Goal: Task Accomplishment & Management: Use online tool/utility

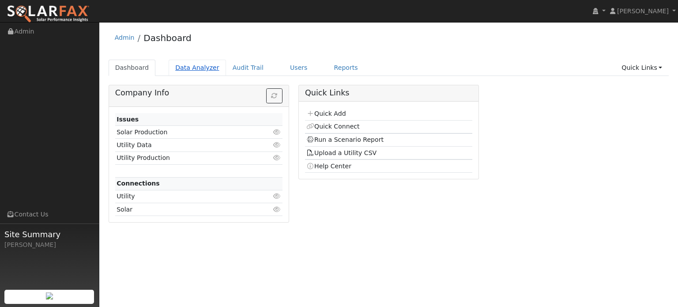
click at [184, 67] on link "Data Analyzer" at bounding box center [197, 68] width 57 height 16
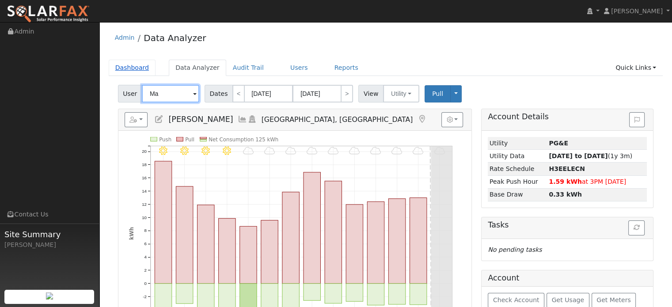
type input "M"
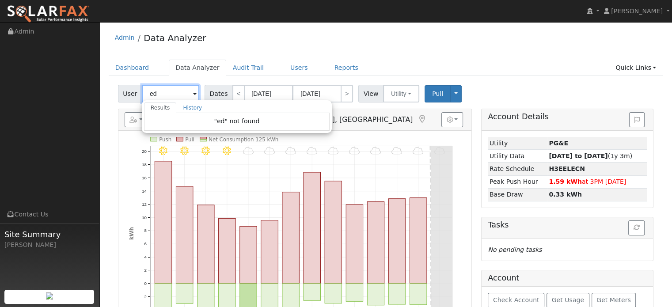
type input "ed"
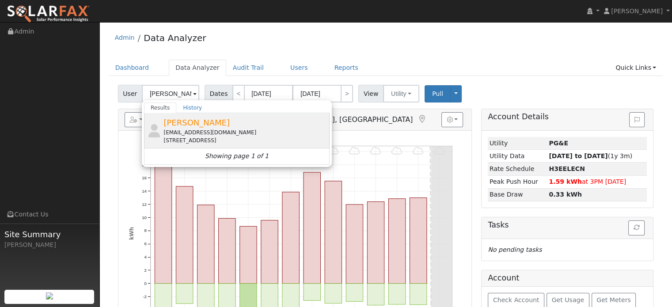
click at [208, 136] on div "7000 Popo Lane, Camino, CA 95709" at bounding box center [245, 140] width 164 height 8
type input "Ed Dante"
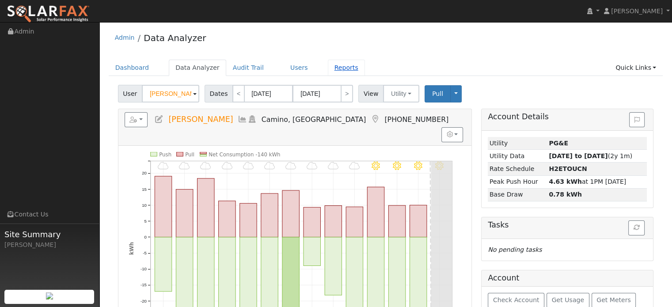
click at [332, 68] on link "Reports" at bounding box center [346, 68] width 37 height 16
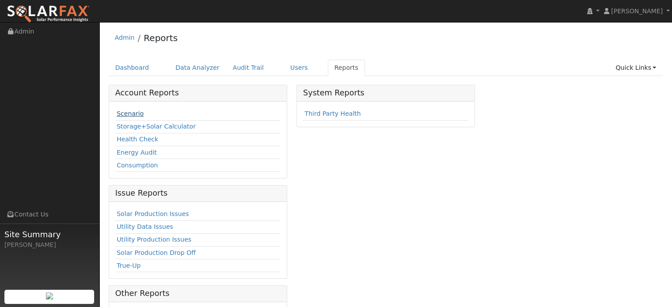
click at [134, 115] on link "Scenario" at bounding box center [130, 113] width 27 height 7
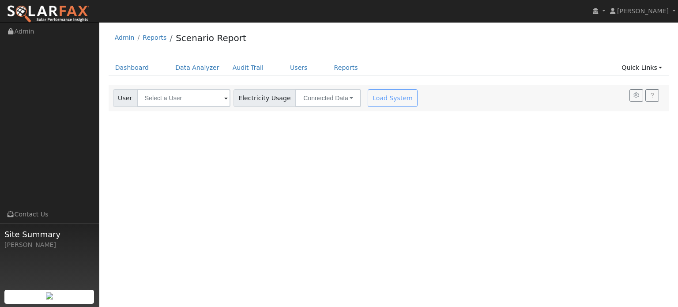
click at [224, 96] on span at bounding box center [226, 99] width 4 height 10
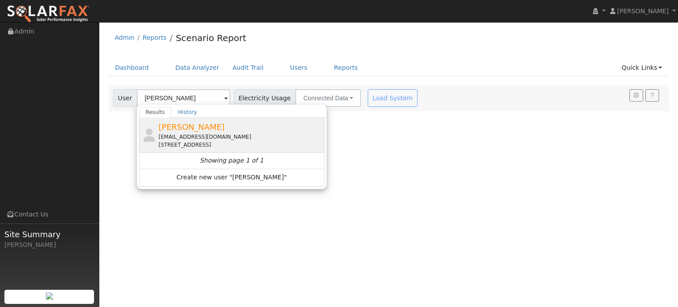
click at [215, 141] on div "7000 Popo Lane, Camino, CA 95709" at bounding box center [241, 145] width 164 height 8
type input "Ed Dante"
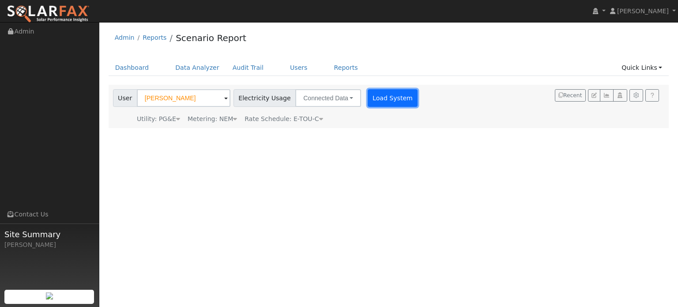
click at [378, 97] on button "Load System" at bounding box center [393, 98] width 50 height 18
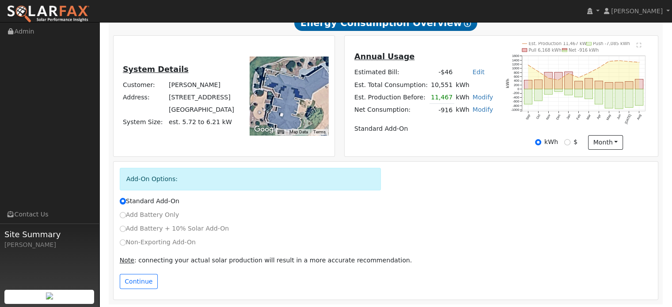
scroll to position [167, 0]
click at [124, 213] on input "Add Battery Only" at bounding box center [123, 215] width 6 height 6
radio input "true"
click at [122, 201] on input "Standard Add-On" at bounding box center [123, 200] width 6 height 6
radio input "true"
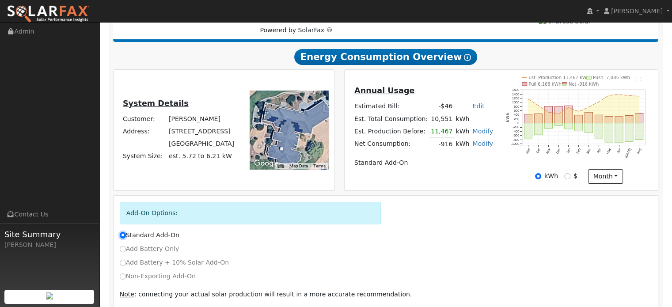
scroll to position [132, 0]
click at [122, 247] on input "Add Battery Only" at bounding box center [123, 249] width 6 height 6
radio input "true"
radio input "false"
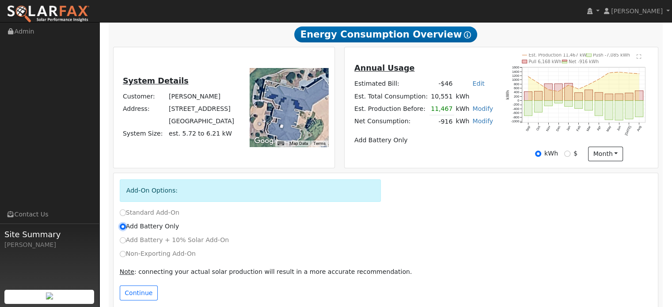
scroll to position [167, 0]
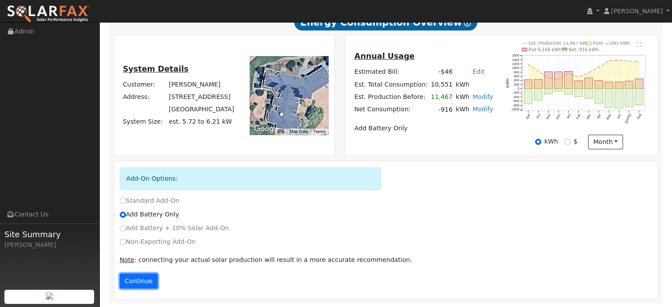
click at [143, 279] on button "Continue" at bounding box center [139, 280] width 38 height 15
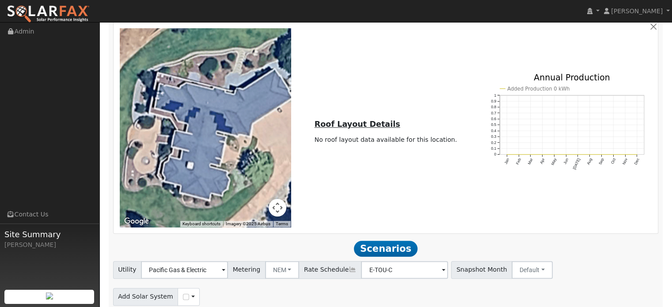
scroll to position [636, 0]
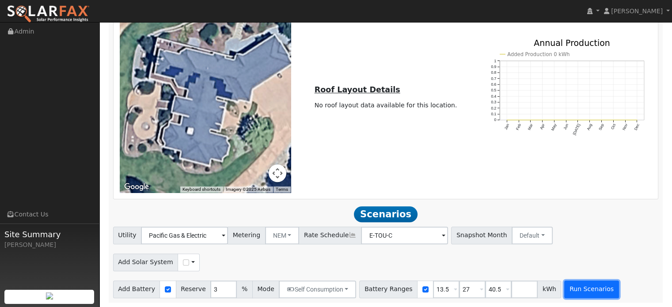
click at [567, 287] on button "Run Scenarios" at bounding box center [591, 289] width 54 height 18
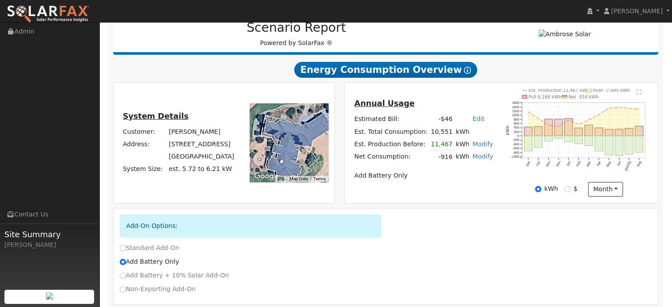
scroll to position [132, 0]
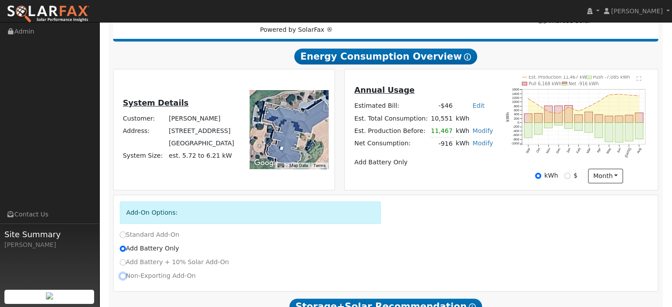
click at [123, 276] on input "Non-Exporting Add-On" at bounding box center [123, 276] width 6 height 6
radio input "true"
radio input "false"
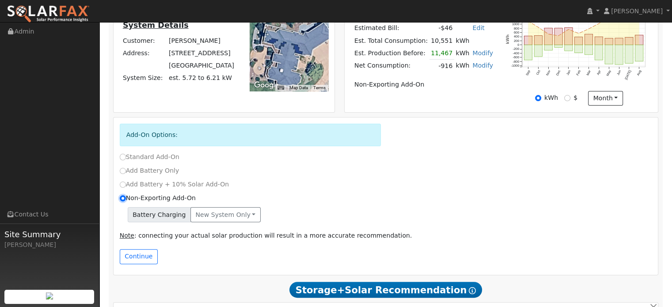
scroll to position [221, 0]
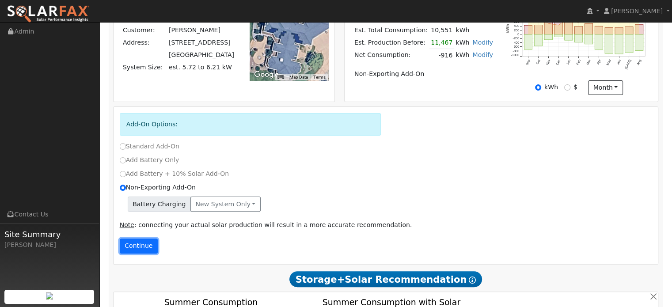
click at [136, 244] on button "Continue" at bounding box center [139, 245] width 38 height 15
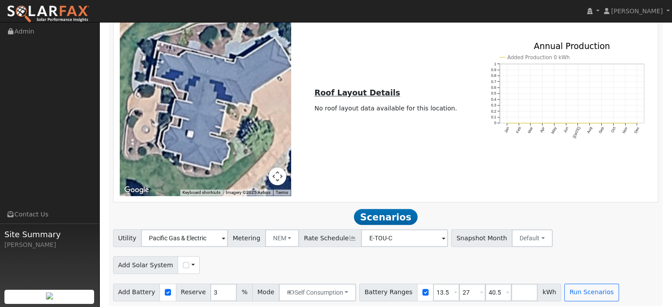
scroll to position [655, 0]
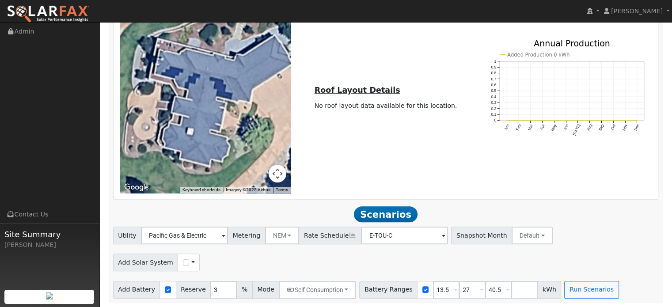
click at [191, 264] on span at bounding box center [193, 262] width 4 height 9
click at [191, 280] on link "Use CSV Data" at bounding box center [215, 278] width 61 height 12
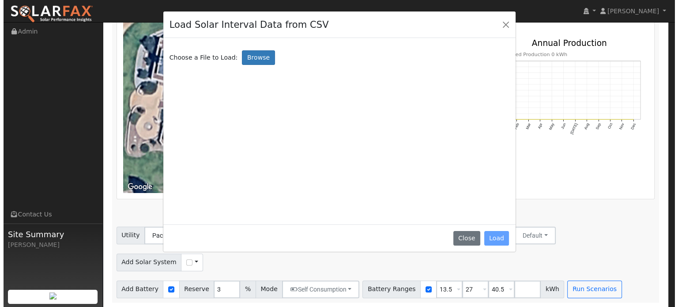
scroll to position [655, 0]
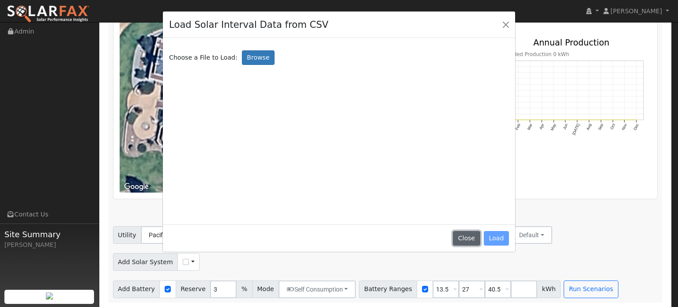
click at [462, 235] on button "Close" at bounding box center [466, 238] width 27 height 15
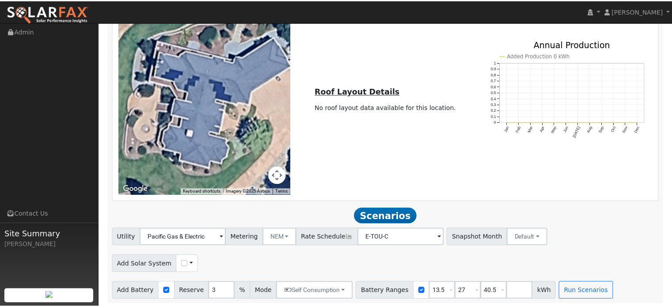
scroll to position [655, 0]
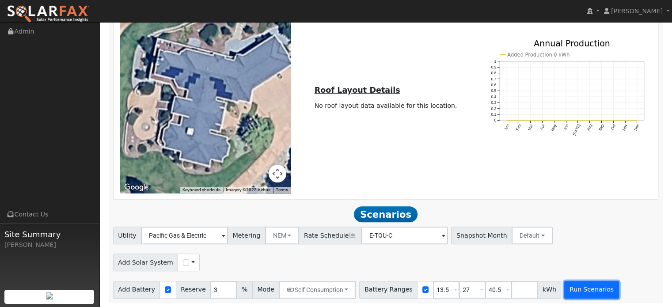
click at [564, 288] on button "Run Scenarios" at bounding box center [591, 290] width 54 height 18
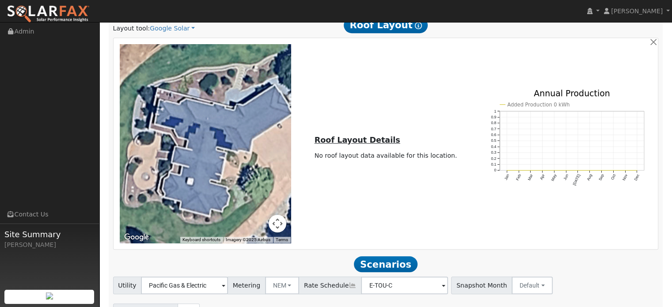
scroll to position [618, 0]
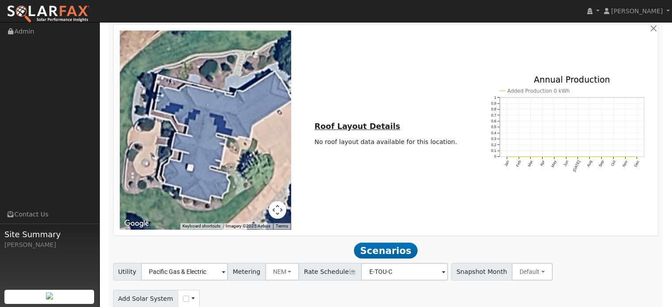
click at [0, 89] on ul "Navigation Admin Links Contact Us Site Summary Krystle Dvorak" at bounding box center [49, 176] width 99 height 307
drag, startPoint x: 13, startPoint y: 88, endPoint x: 49, endPoint y: 64, distance: 43.6
click at [49, 64] on ul "Navigation Admin Links Contact Us Site Summary Krystle Dvorak" at bounding box center [49, 176] width 99 height 307
